Goal: Information Seeking & Learning: Learn about a topic

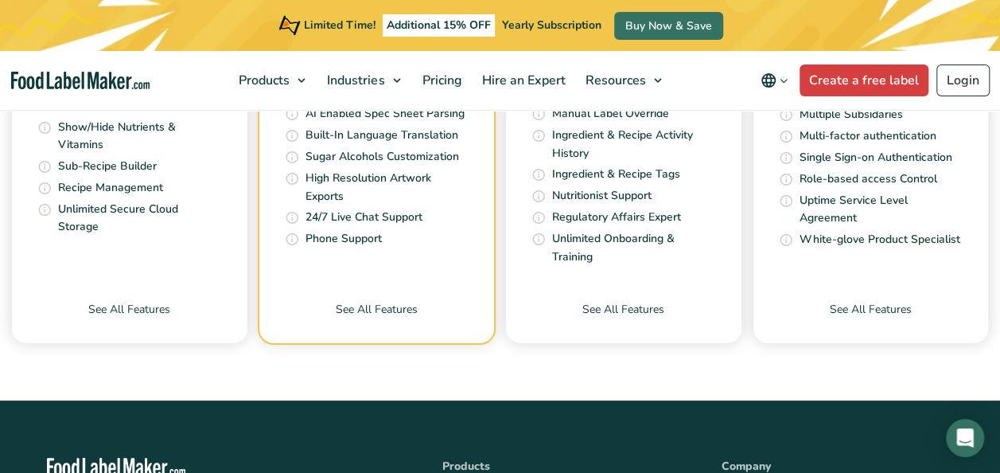
scroll to position [5911, 0]
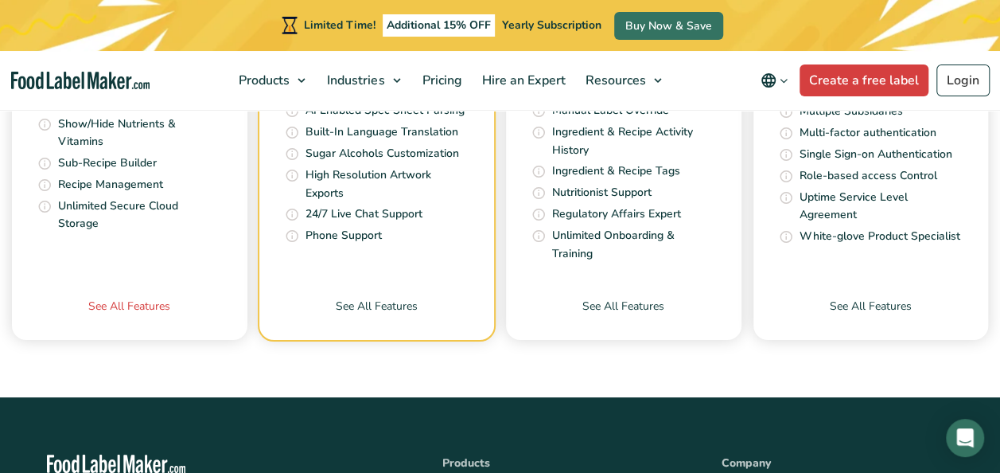
click at [143, 298] on link "See All Features" at bounding box center [130, 319] width 236 height 42
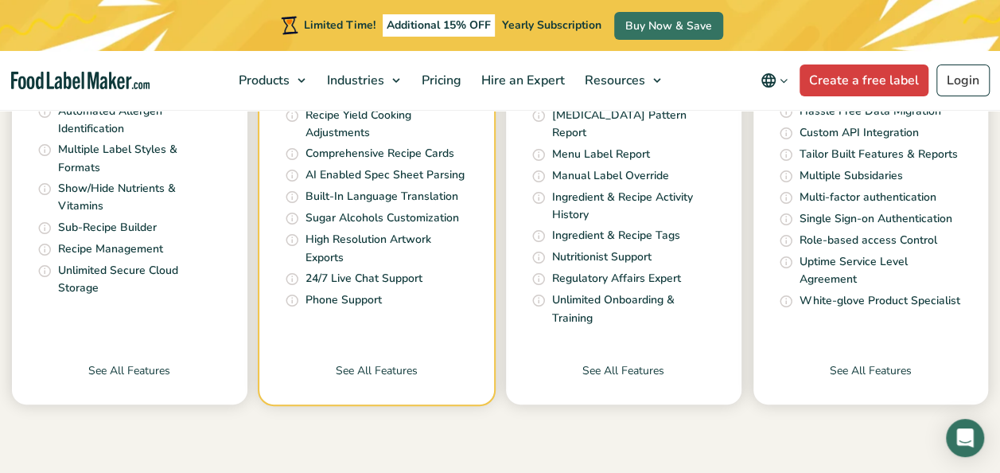
scroll to position [718, 0]
click at [152, 361] on link "See All Features" at bounding box center [130, 382] width 236 height 42
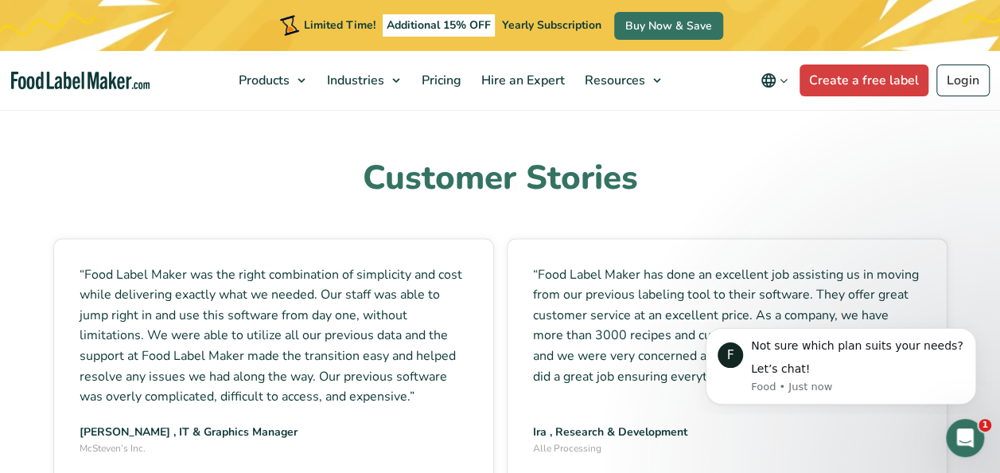
scroll to position [4505, 0]
